Goal: Find specific page/section

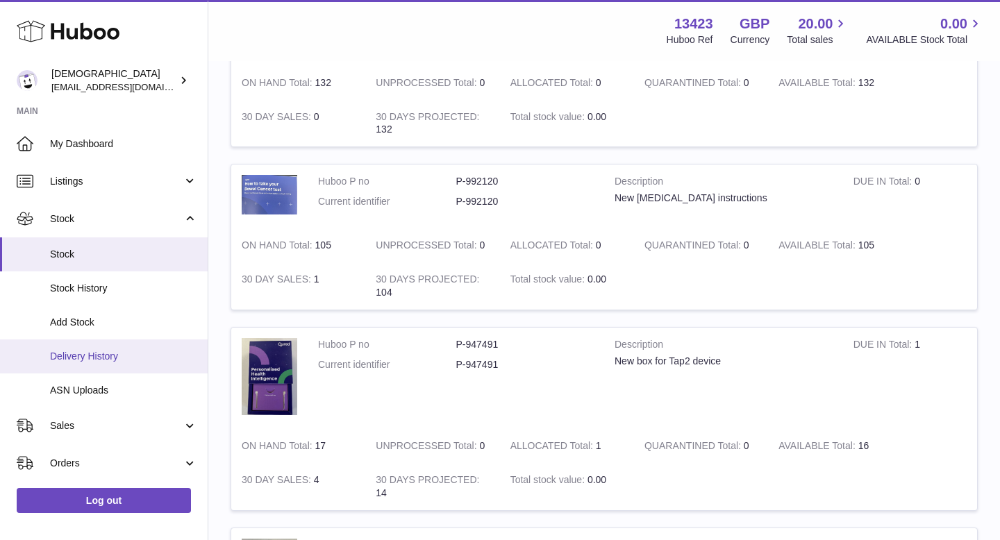
click at [108, 357] on span "Delivery History" at bounding box center [123, 356] width 147 height 13
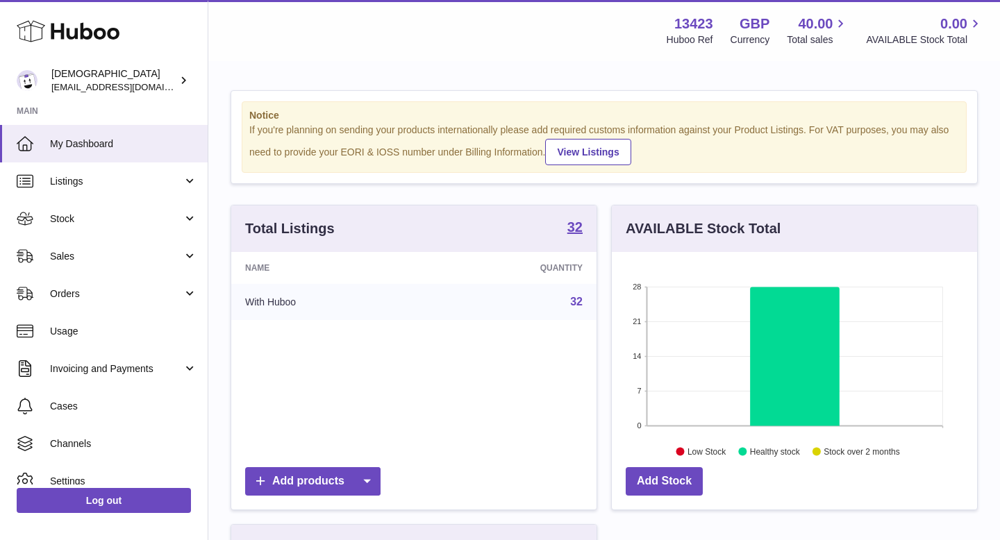
scroll to position [217, 365]
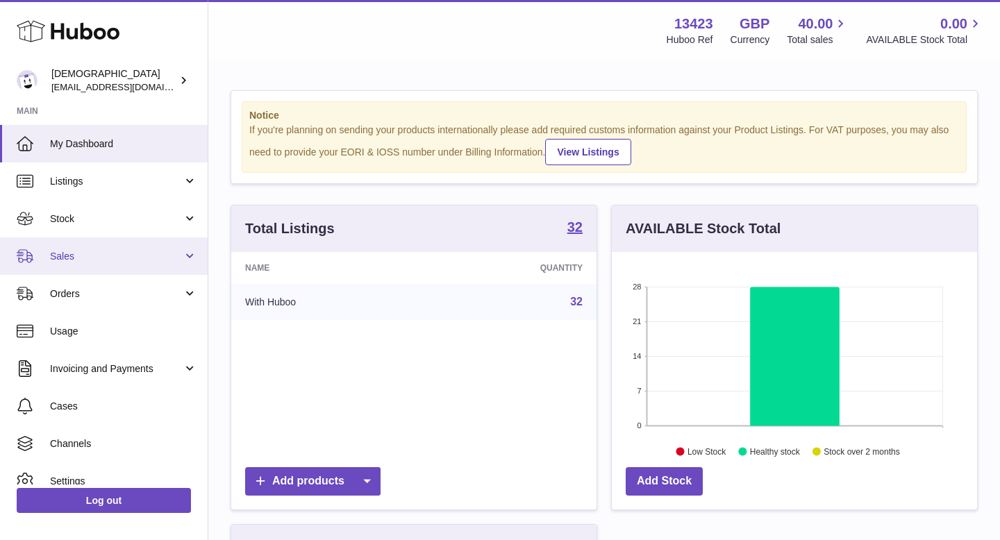
click at [124, 260] on span "Sales" at bounding box center [116, 256] width 133 height 13
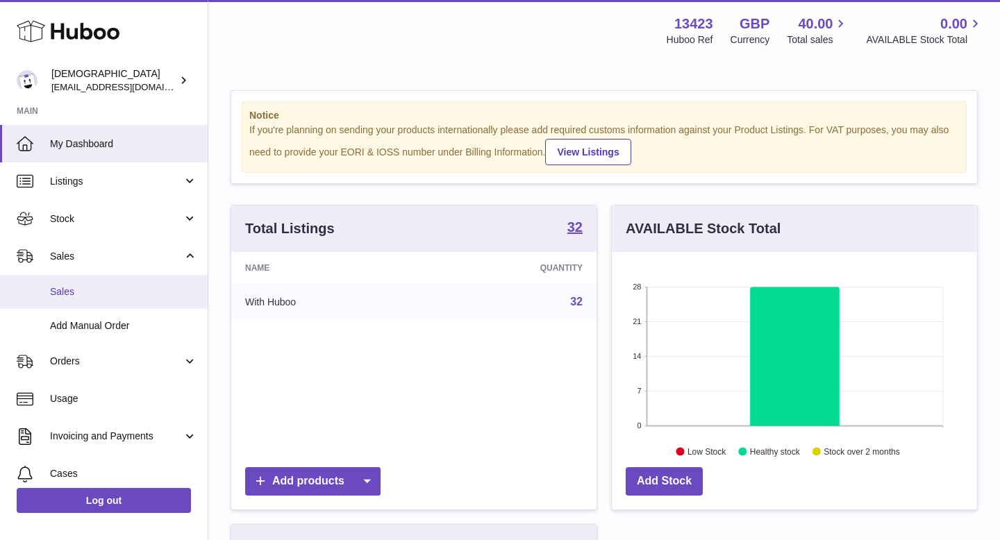
click at [112, 305] on link "Sales" at bounding box center [104, 292] width 208 height 34
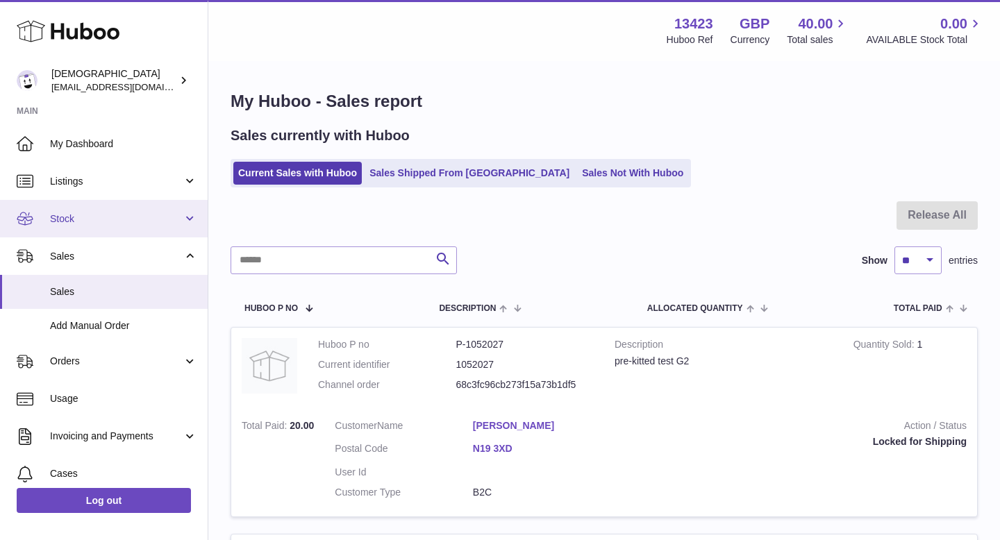
click at [100, 224] on span "Stock" at bounding box center [116, 218] width 133 height 13
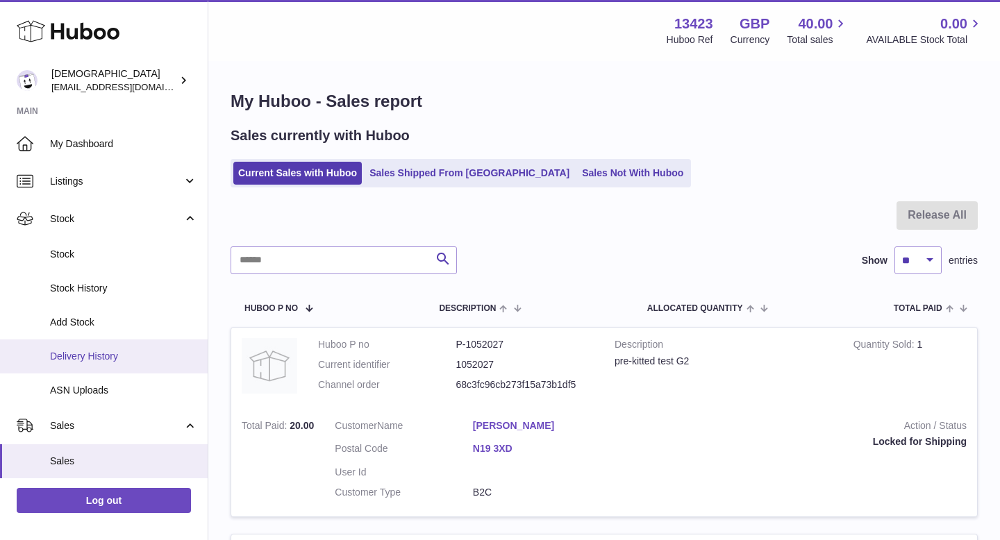
click at [105, 363] on link "Delivery History" at bounding box center [104, 356] width 208 height 34
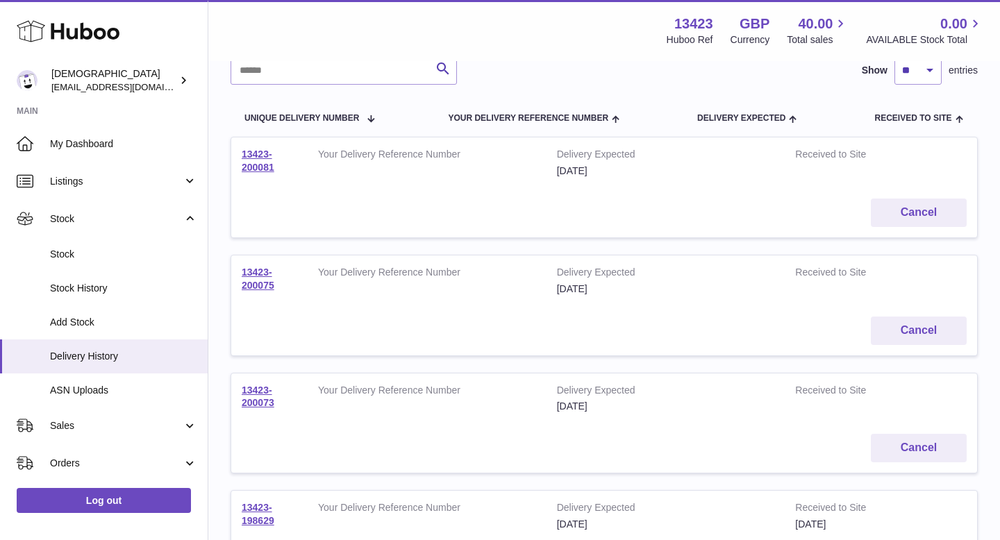
scroll to position [119, 0]
